Goal: Task Accomplishment & Management: Use online tool/utility

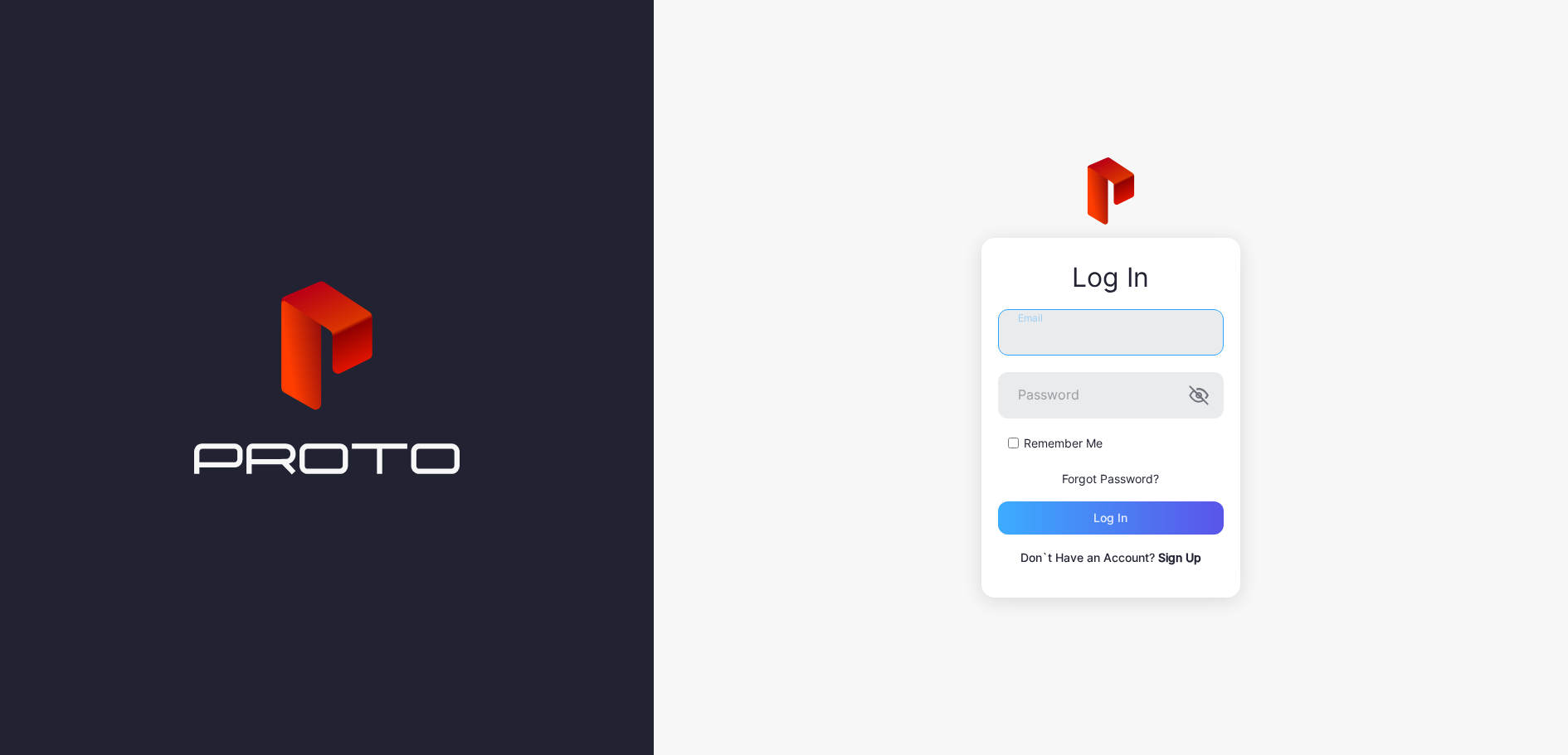
type input "**********"
click at [1066, 523] on div "Log in" at bounding box center [1110, 518] width 226 height 33
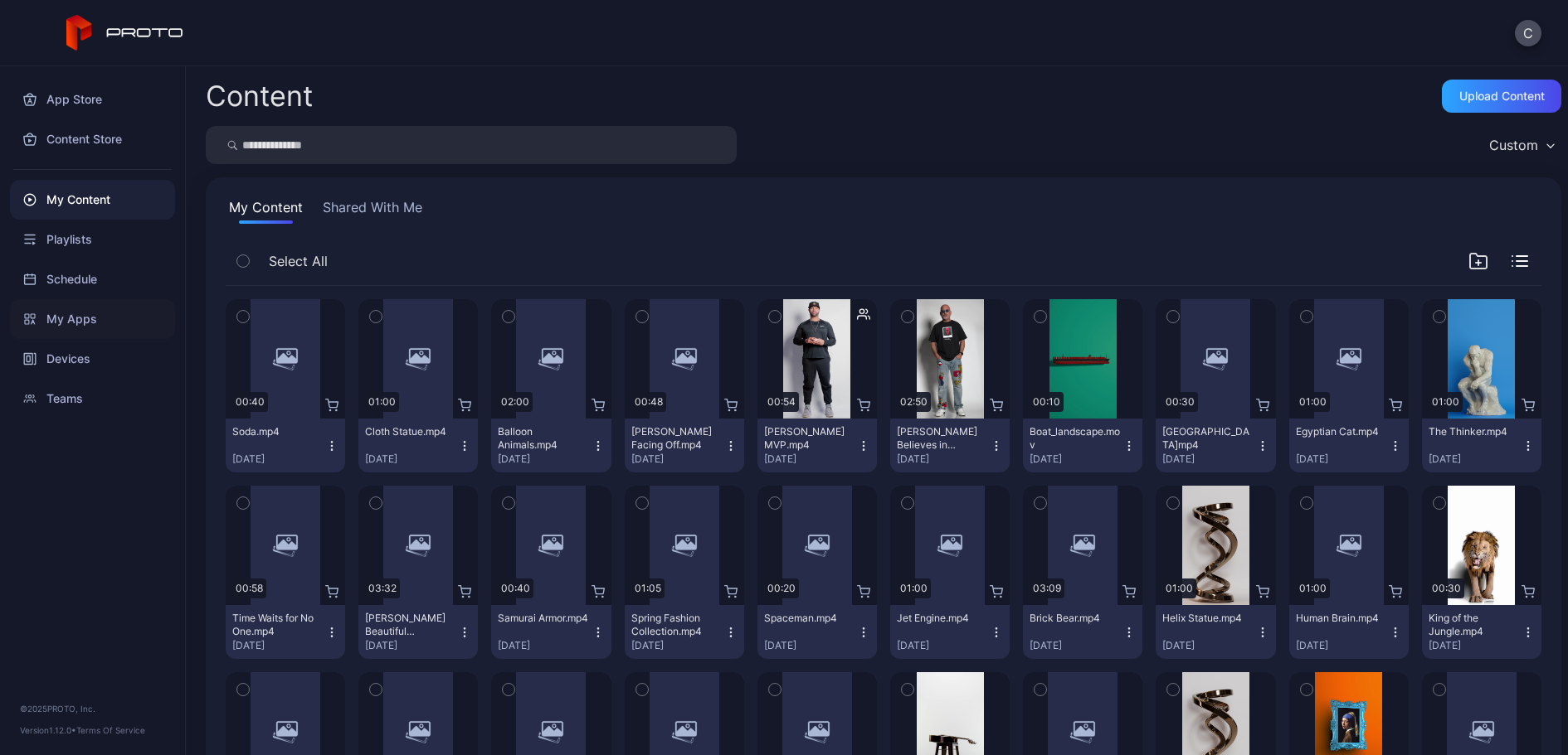
click at [66, 304] on div "My Apps" at bounding box center [93, 319] width 165 height 40
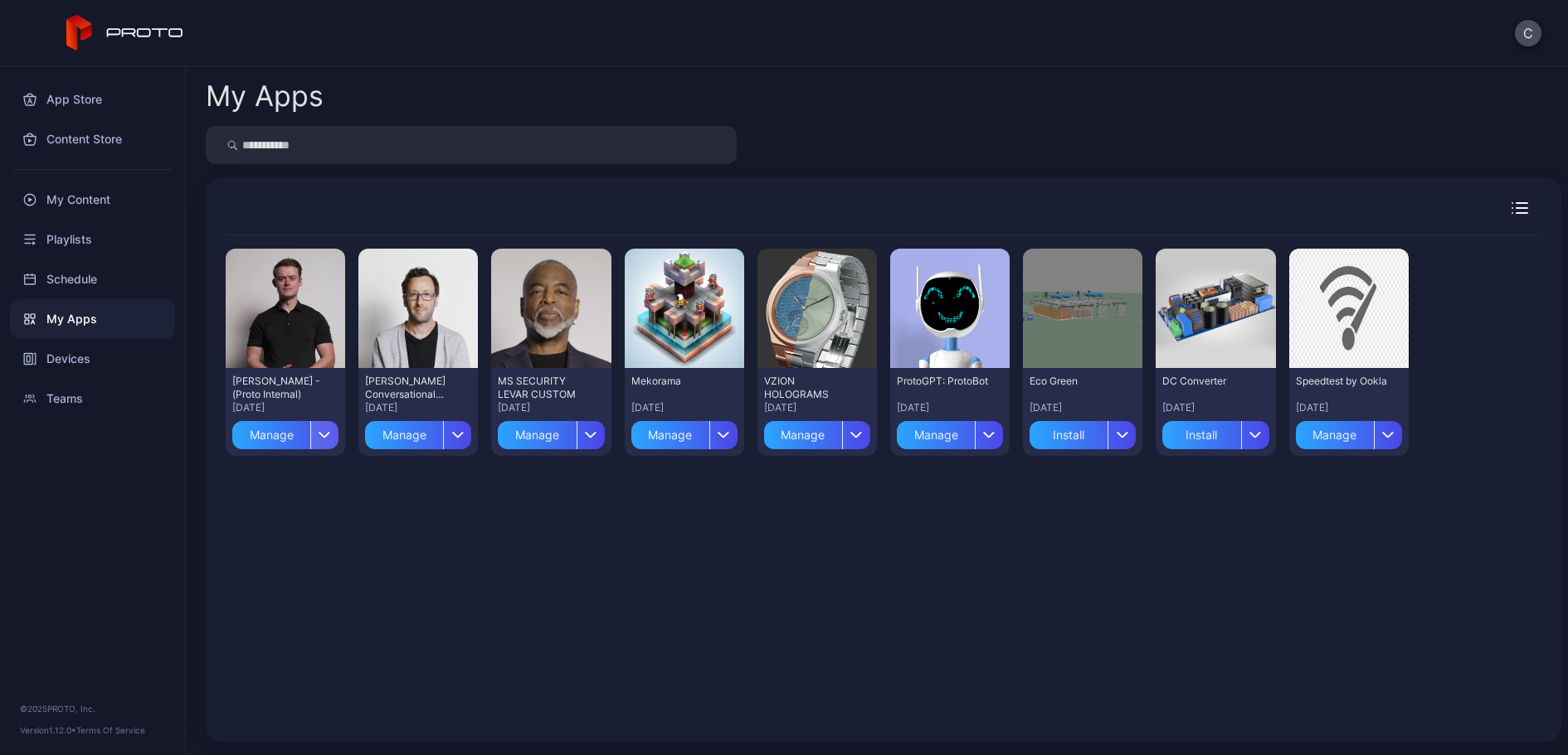
click at [331, 432] on icon "button" at bounding box center [325, 435] width 12 height 7
click at [467, 519] on div "Preview [PERSON_NAME] - (Proto Internal) [DATE] Manage Preview [PERSON_NAME] Co…" at bounding box center [884, 478] width 1316 height 487
click at [472, 427] on div "button" at bounding box center [457, 435] width 29 height 29
click at [569, 514] on div "Preview [PERSON_NAME] - (Proto Internal) [DATE] Manage Preview [PERSON_NAME] Co…" at bounding box center [884, 478] width 1316 height 487
click at [605, 441] on div "button" at bounding box center [590, 435] width 29 height 29
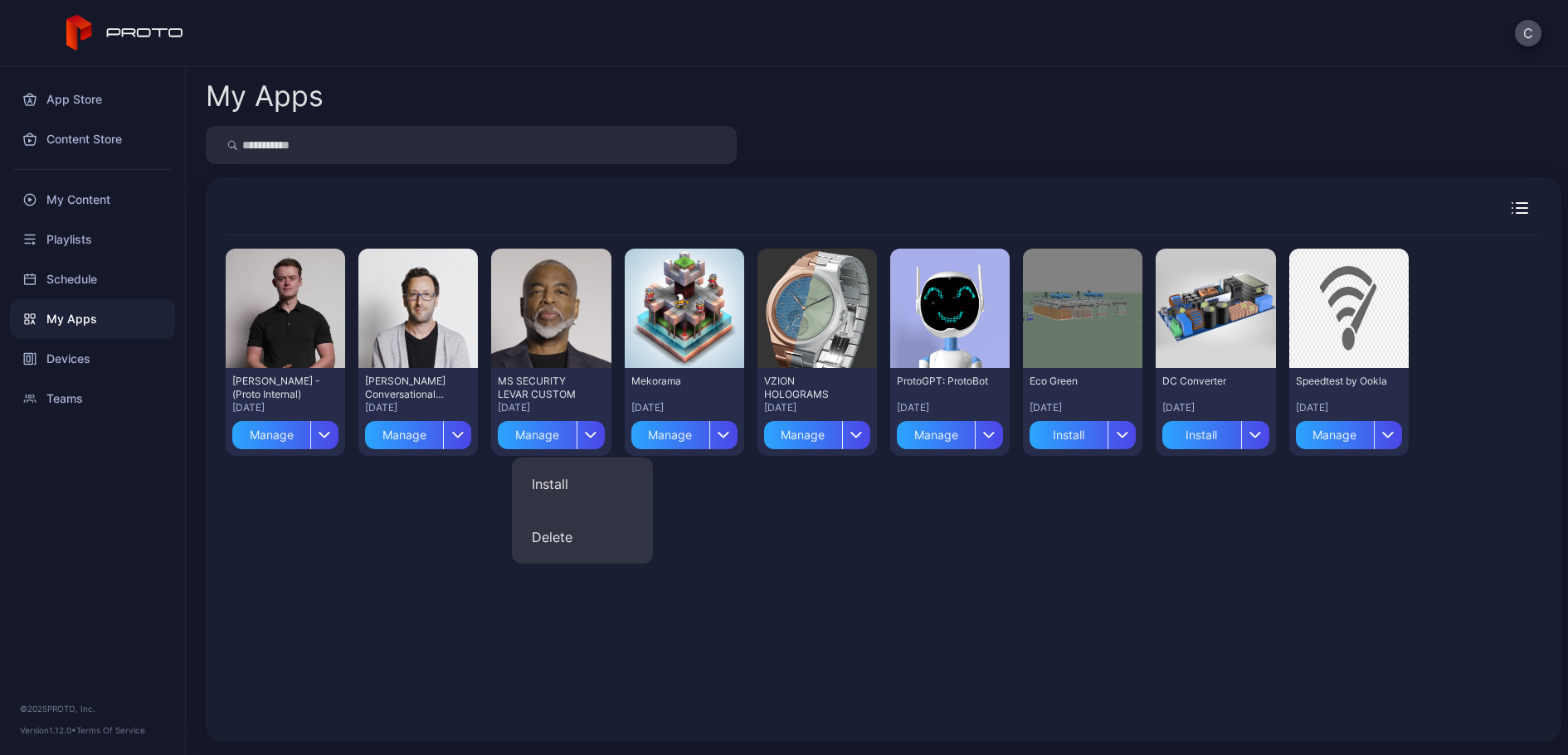
click at [714, 522] on div "Preview [PERSON_NAME] - (Proto Internal) [DATE] Manage Preview [PERSON_NAME] Co…" at bounding box center [884, 478] width 1316 height 487
click at [737, 431] on div "button" at bounding box center [723, 435] width 29 height 29
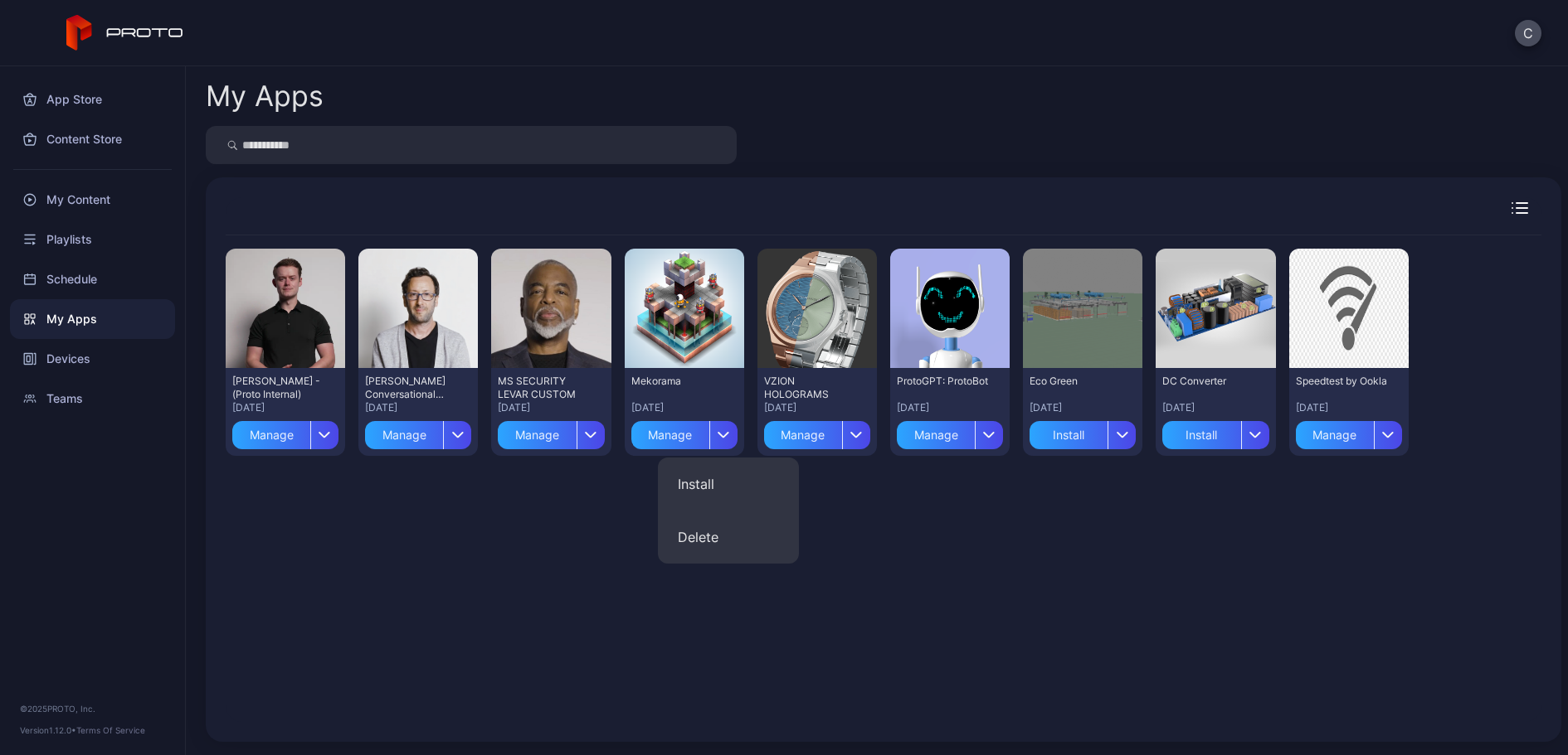
click at [830, 512] on div "Preview [PERSON_NAME] - (Proto Internal) [DATE] Manage Preview [PERSON_NAME] Co…" at bounding box center [884, 478] width 1316 height 487
click at [871, 433] on div "button" at bounding box center [856, 435] width 29 height 29
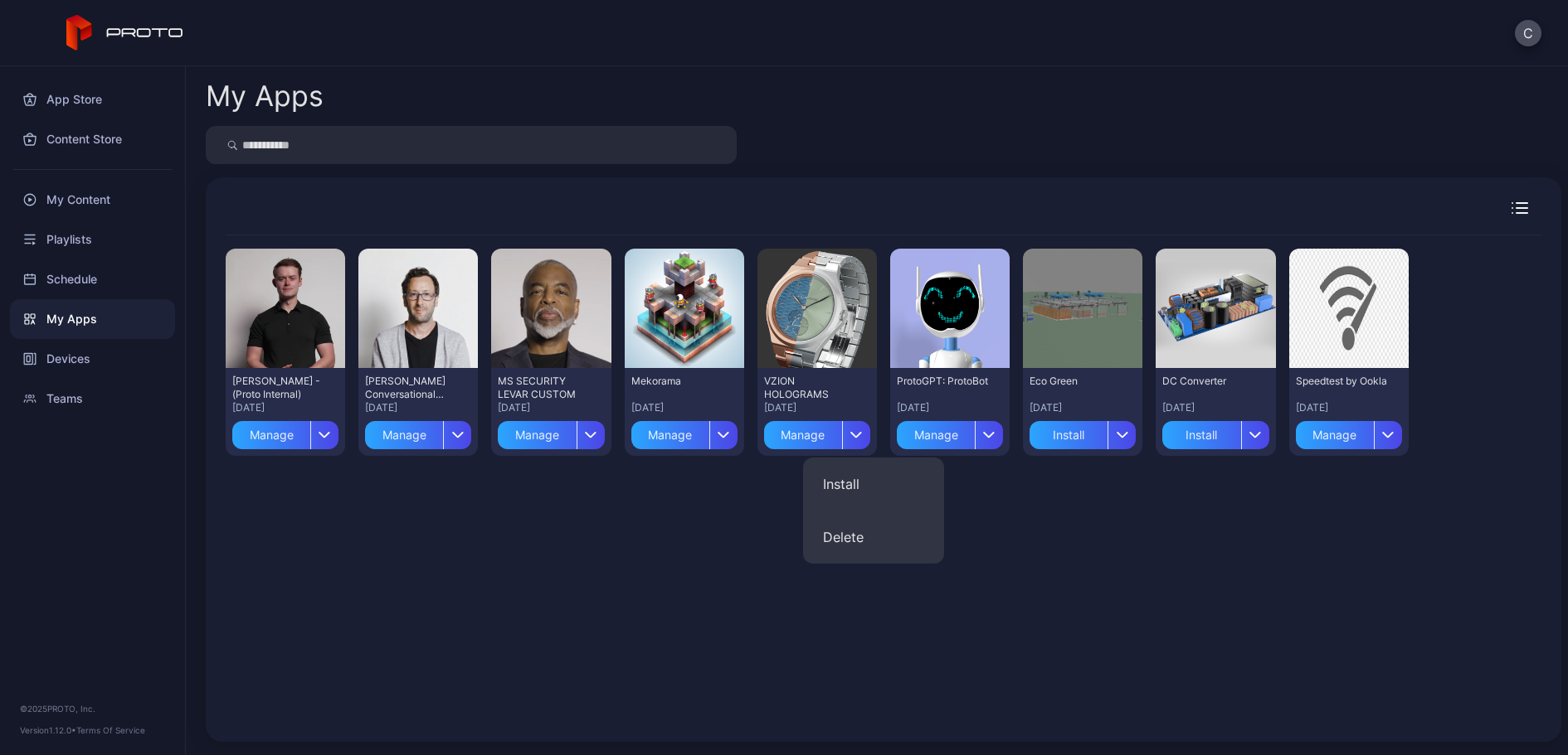
click at [1064, 508] on div "Preview [PERSON_NAME] - (Proto Internal) [DATE] Manage Preview [PERSON_NAME] Co…" at bounding box center [884, 478] width 1316 height 487
